Goal: Transaction & Acquisition: Purchase product/service

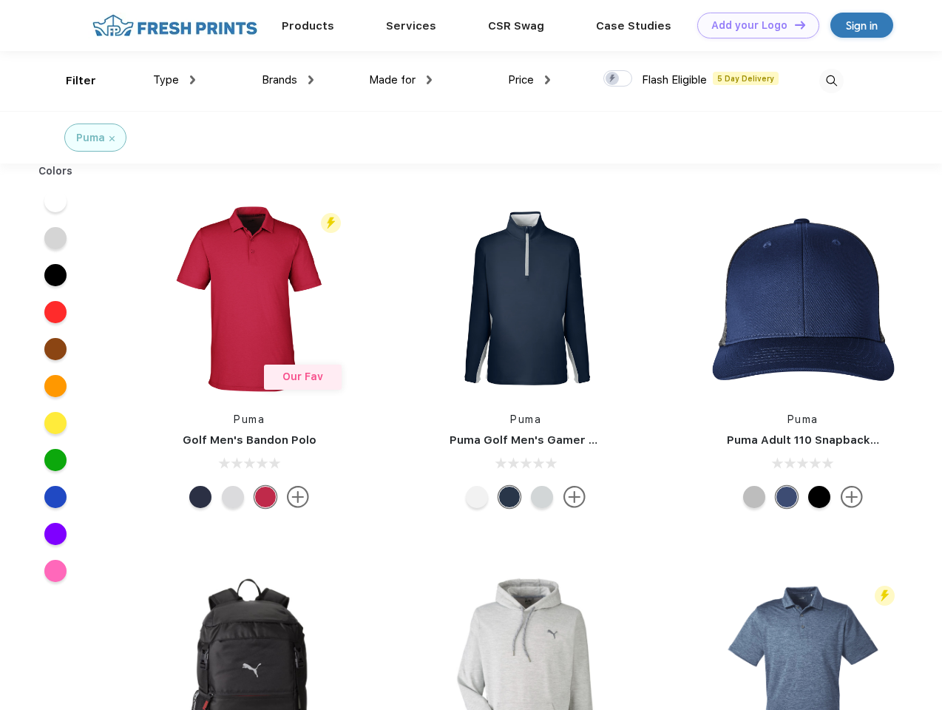
click at [753, 25] on link "Add your Logo Design Tool" at bounding box center [759, 26] width 122 height 26
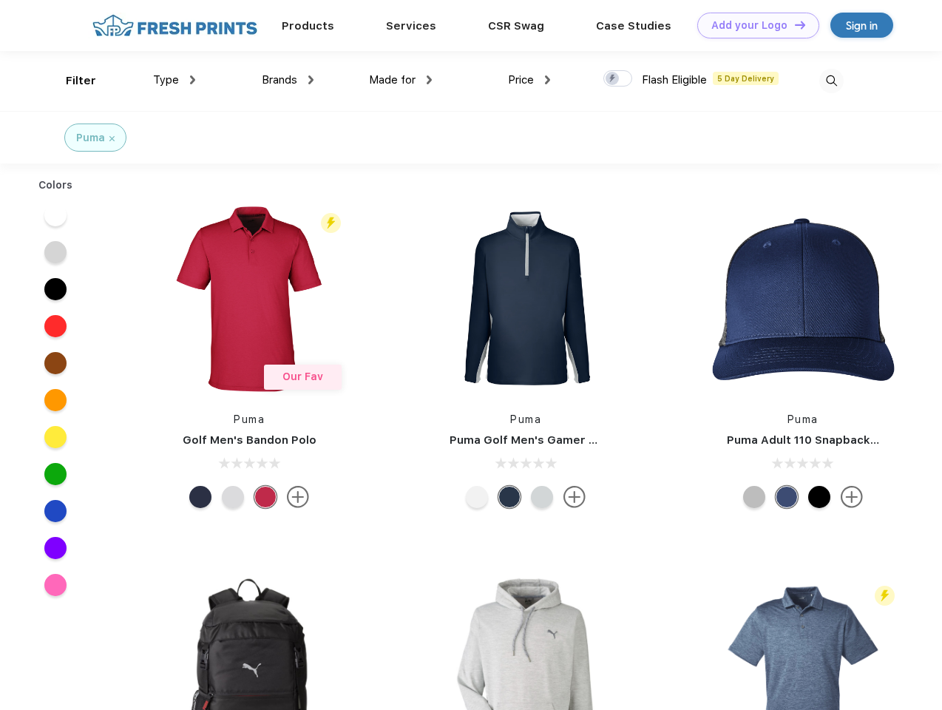
click at [0, 0] on div "Design Tool" at bounding box center [0, 0] width 0 height 0
click at [794, 24] on link "Add your Logo Design Tool" at bounding box center [759, 26] width 122 height 26
click at [71, 81] on div "Filter" at bounding box center [81, 80] width 30 height 17
click at [175, 80] on span "Type" at bounding box center [166, 79] width 26 height 13
click at [288, 80] on span "Brands" at bounding box center [280, 79] width 36 height 13
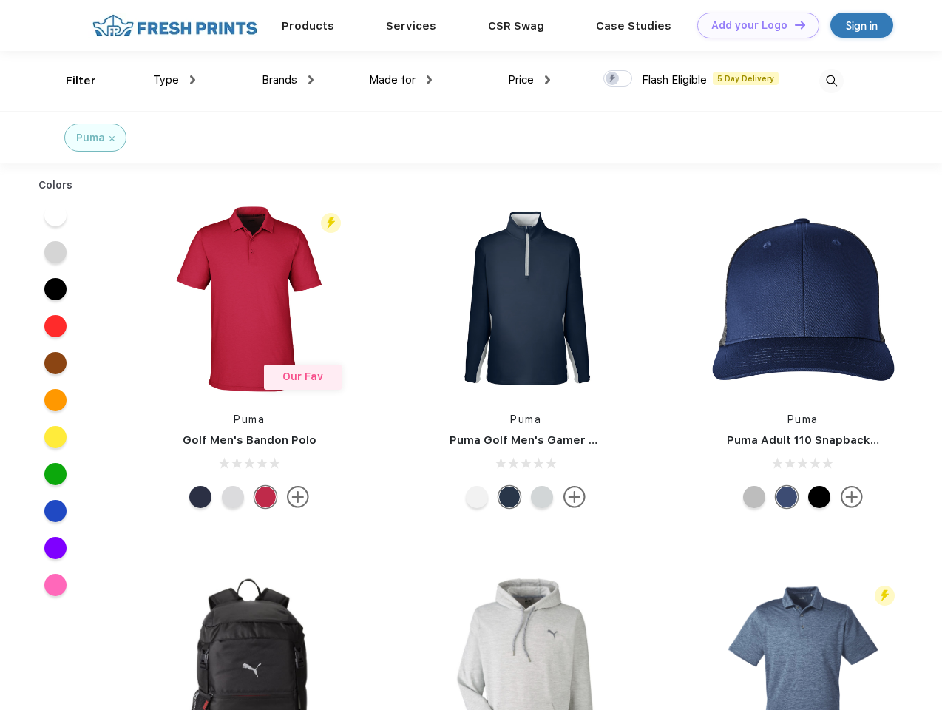
click at [401, 80] on span "Made for" at bounding box center [392, 79] width 47 height 13
click at [530, 80] on span "Price" at bounding box center [521, 79] width 26 height 13
click at [618, 79] on div at bounding box center [618, 78] width 29 height 16
click at [613, 79] on input "checkbox" at bounding box center [609, 75] width 10 height 10
click at [832, 81] on img at bounding box center [832, 81] width 24 height 24
